Goal: Task Accomplishment & Management: Use online tool/utility

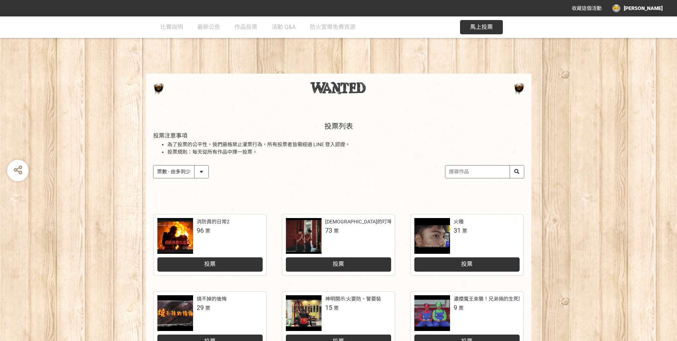
select select "vote"
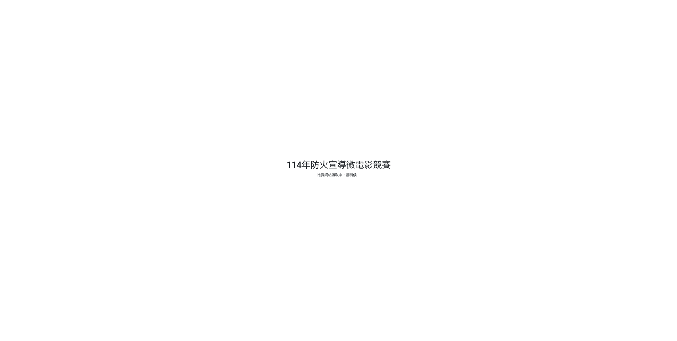
select select "vote"
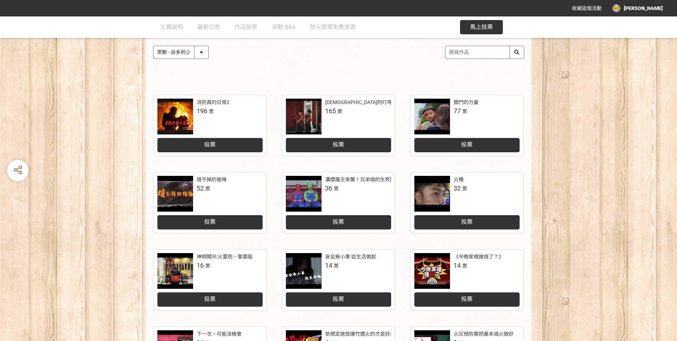
scroll to position [71, 0]
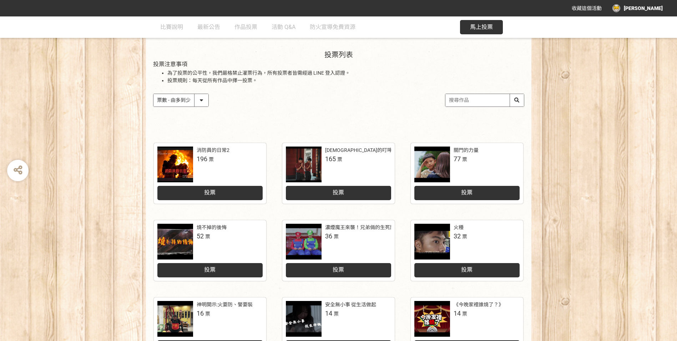
click at [464, 188] on div "投票" at bounding box center [466, 193] width 105 height 14
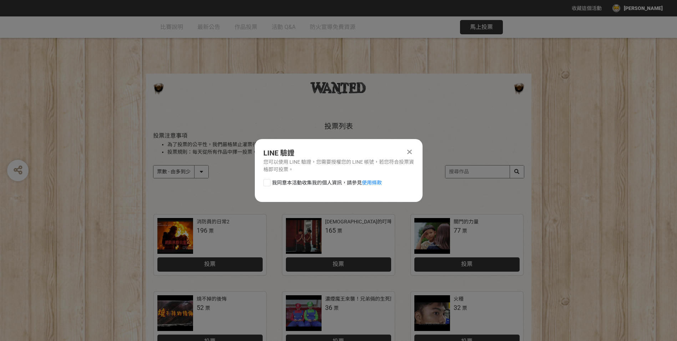
click at [264, 181] on div at bounding box center [266, 182] width 7 height 7
checkbox input "true"
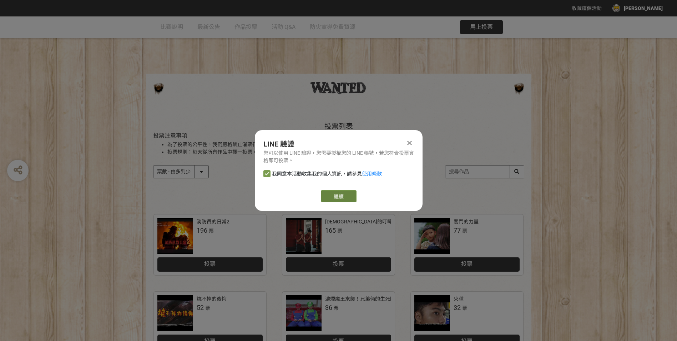
click at [344, 197] on button "繼續" at bounding box center [339, 196] width 36 height 12
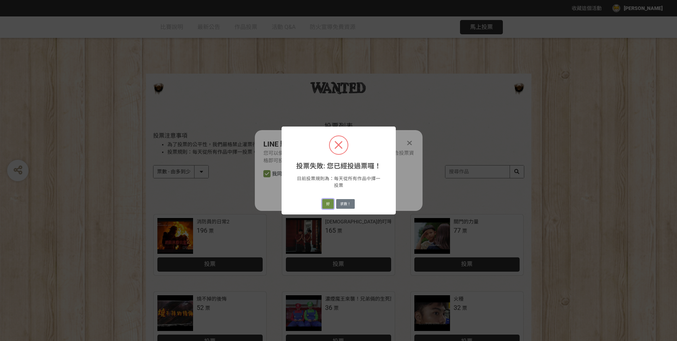
click at [330, 206] on button "好" at bounding box center [327, 204] width 11 height 10
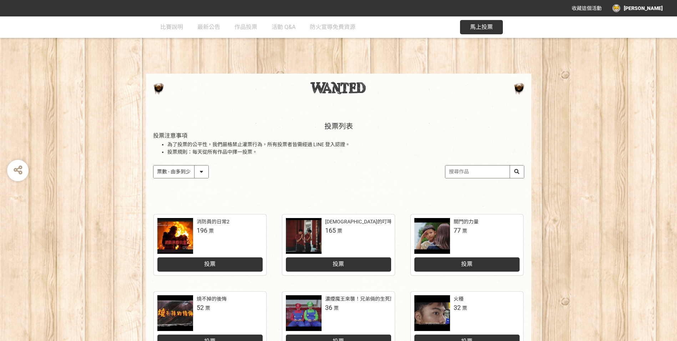
click at [649, 1] on div "收藏這個活動 石兆珀" at bounding box center [338, 8] width 677 height 16
click at [662, 8] on div "[PERSON_NAME]" at bounding box center [638, 8] width 50 height 8
click at [651, 71] on div "登出" at bounding box center [647, 73] width 39 height 14
click at [473, 256] on div "投票" at bounding box center [466, 262] width 105 height 18
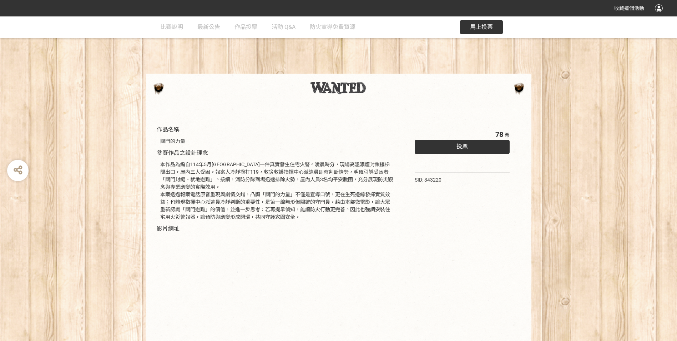
click at [454, 151] on div "投票" at bounding box center [462, 147] width 95 height 14
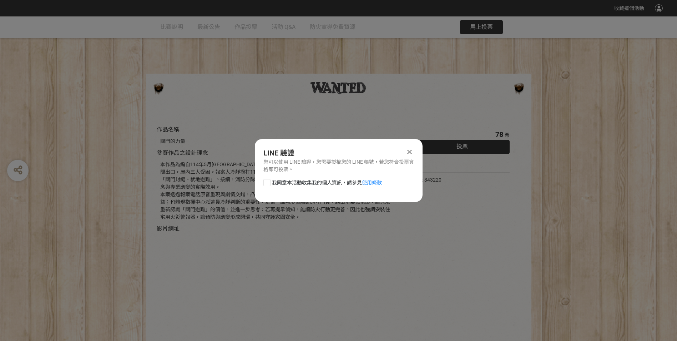
click at [268, 180] on div at bounding box center [266, 182] width 7 height 7
checkbox input "true"
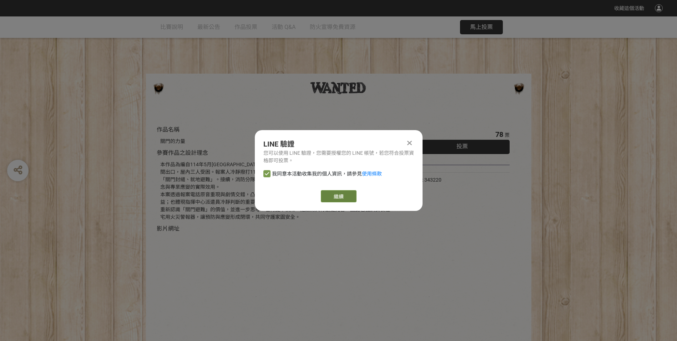
click at [335, 195] on button "繼續" at bounding box center [339, 196] width 36 height 12
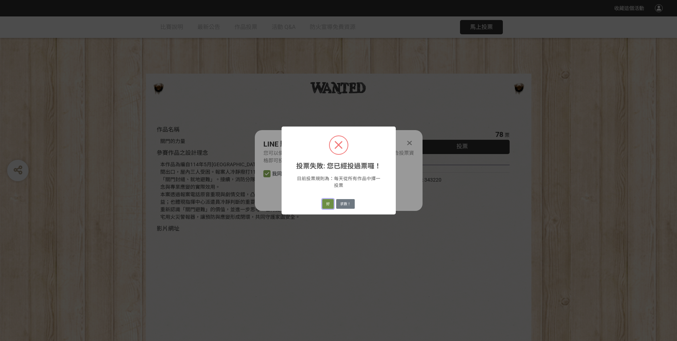
click at [326, 206] on button "好" at bounding box center [327, 204] width 11 height 10
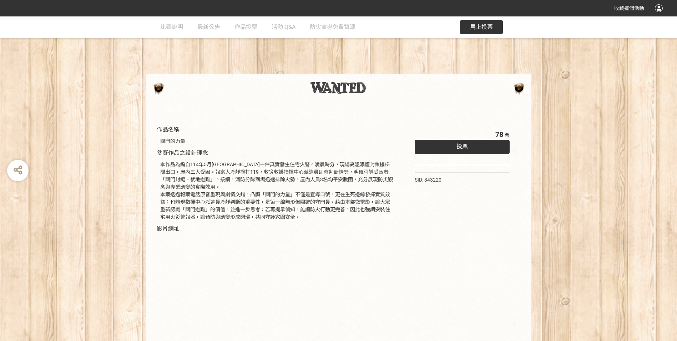
click at [479, 152] on div "投票" at bounding box center [462, 147] width 95 height 14
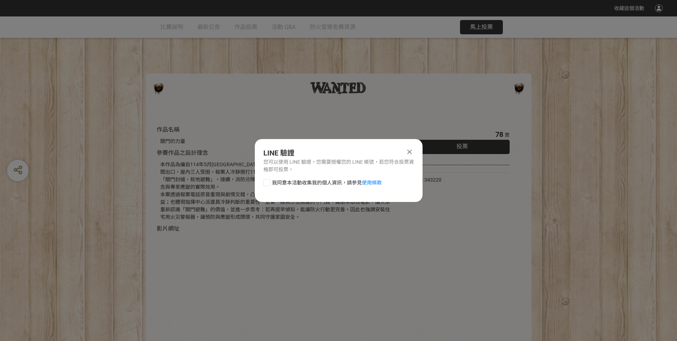
click at [276, 179] on span "我同意本活動收集我的個人資訊，請參見 使用條款" at bounding box center [327, 182] width 110 height 7
click at [268, 180] on input "我同意本活動收集我的個人資訊，請參見 使用條款" at bounding box center [266, 182] width 5 height 5
checkbox input "false"
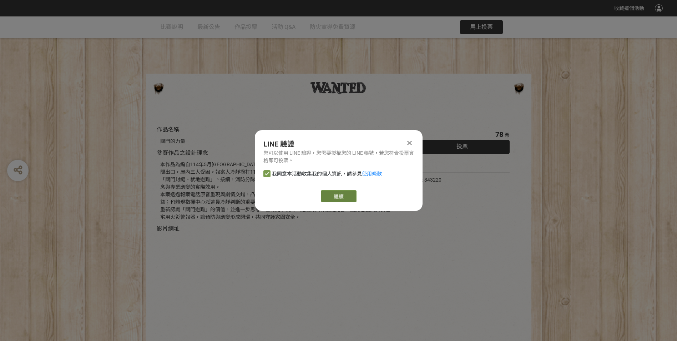
click at [352, 193] on button "繼續" at bounding box center [339, 196] width 36 height 12
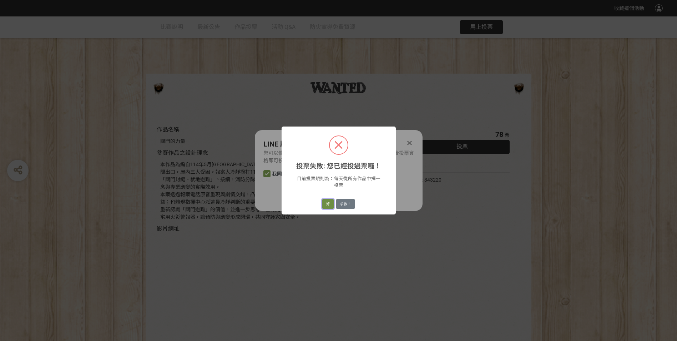
click at [329, 201] on button "好" at bounding box center [327, 204] width 11 height 10
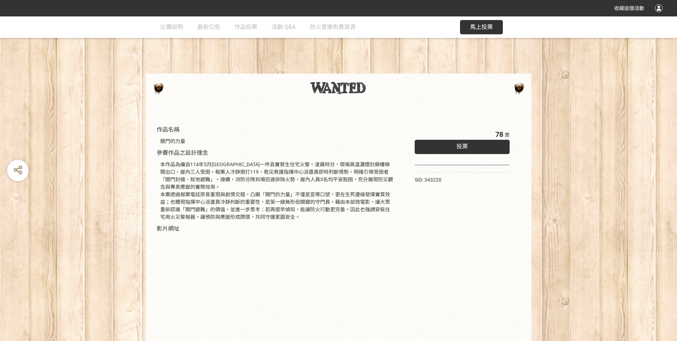
drag, startPoint x: 157, startPoint y: 124, endPoint x: 361, endPoint y: 214, distance: 222.3
click at [361, 214] on div "作品名稱 關門的力量 參賽作品之設計理念 本作品為編自114年5月金門縣一件真實發生住宅火警。凌晨時分，現場高溫濃煙封鎖樓梯間出口，屋內三人受困。報案人冷靜撥…" at bounding box center [276, 248] width 247 height 253
drag, startPoint x: 361, startPoint y: 214, endPoint x: 354, endPoint y: 213, distance: 6.5
click at [361, 214] on div "本作品為編自114年5月金門縣一件真實發生住宅火警。凌晨時分，現場高溫濃煙封鎖樓梯間出口，屋內三人受困。報案人冷靜撥打119，救災救護指揮中心派遣員即時判斷情…" at bounding box center [276, 191] width 233 height 60
click at [192, 162] on div "本作品為編自114年5月金門縣一件真實發生住宅火警。凌晨時分，現場高溫濃煙封鎖樓梯間出口，屋內三人受困。報案人冷靜撥打119，救災救護指揮中心派遣員即時判斷情…" at bounding box center [276, 191] width 233 height 60
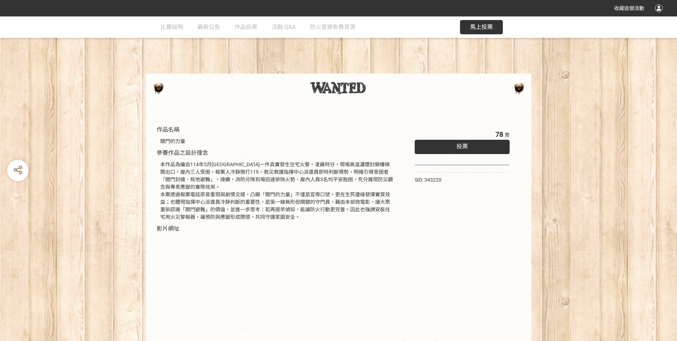
click at [253, 210] on div "本作品為編自114年5月金門縣一件真實發生住宅火警。凌晨時分，現場高溫濃煙封鎖樓梯間出口，屋內三人受困。報案人冷靜撥打119，救災救護指揮中心派遣員即時判斷情…" at bounding box center [276, 191] width 233 height 60
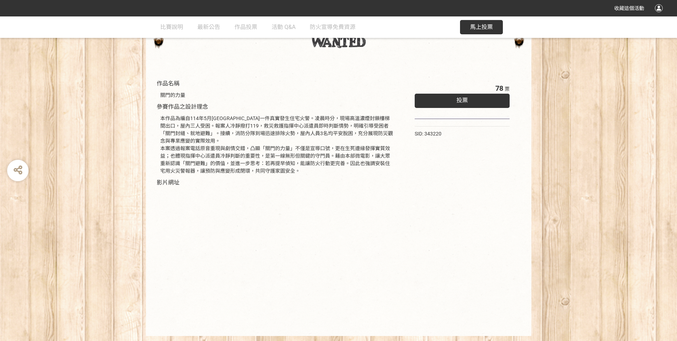
scroll to position [29, 0]
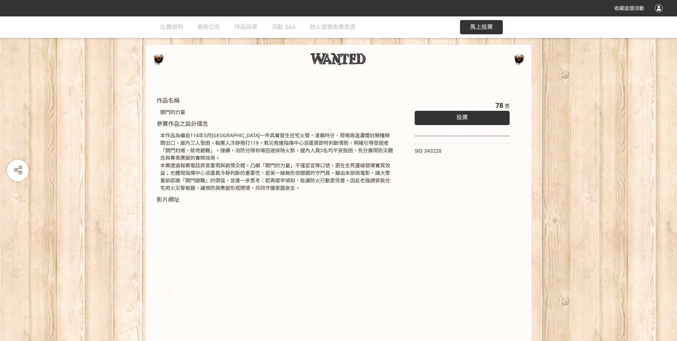
click at [339, 157] on div "本作品為編自114年5月金門縣一件真實發生住宅火警。凌晨時分，現場高溫濃煙封鎖樓梯間出口，屋內三人受困。報案人冷靜撥打119，救災救護指揮中心派遣員即時判斷情…" at bounding box center [276, 162] width 233 height 60
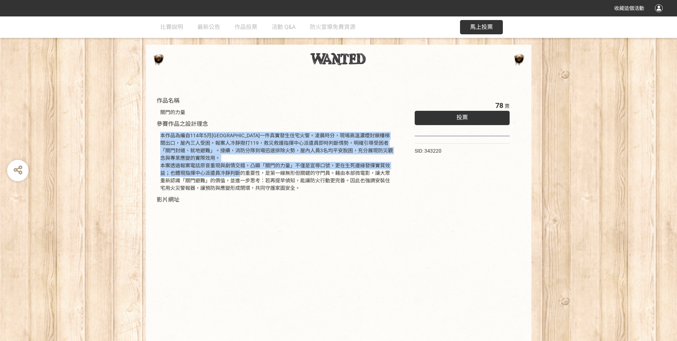
drag, startPoint x: 219, startPoint y: 127, endPoint x: 237, endPoint y: 169, distance: 45.4
click at [237, 169] on div "作品名稱 關門的力量 參賽作品之設計理念 本作品為編自114年5月金門縣一件真實發生住宅火警。凌晨時分，現場高溫濃煙封鎖樓梯間出口，屋內三人受困。報案人冷靜撥…" at bounding box center [277, 219] width 240 height 246
click at [237, 169] on div "本作品為編自114年5月金門縣一件真實發生住宅火警。凌晨時分，現場高溫濃煙封鎖樓梯間出口，屋內三人受困。報案人冷靜撥打119，救災救護指揮中心派遣員即時判斷情…" at bounding box center [276, 162] width 233 height 60
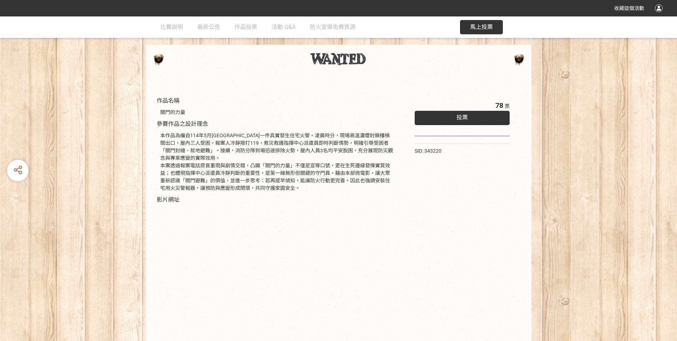
click at [276, 186] on div "本作品為編自114年5月金門縣一件真實發生住宅火警。凌晨時分，現場高溫濃煙封鎖樓梯間出口，屋內三人受困。報案人冷靜撥打119，救災救護指揮中心派遣員即時判斷情…" at bounding box center [276, 162] width 233 height 60
drag, startPoint x: 309, startPoint y: 187, endPoint x: 91, endPoint y: 132, distance: 224.8
click at [91, 132] on div "作品名稱 關門的力量 參賽作品之設計理念 本作品為編自114年5月金門縣一件真實發生住宅火警。凌晨時分，現場高溫濃煙封鎖樓梯間出口，屋內三人受困。報案人冷靜撥…" at bounding box center [338, 216] width 677 height 274
